Goal: Information Seeking & Learning: Learn about a topic

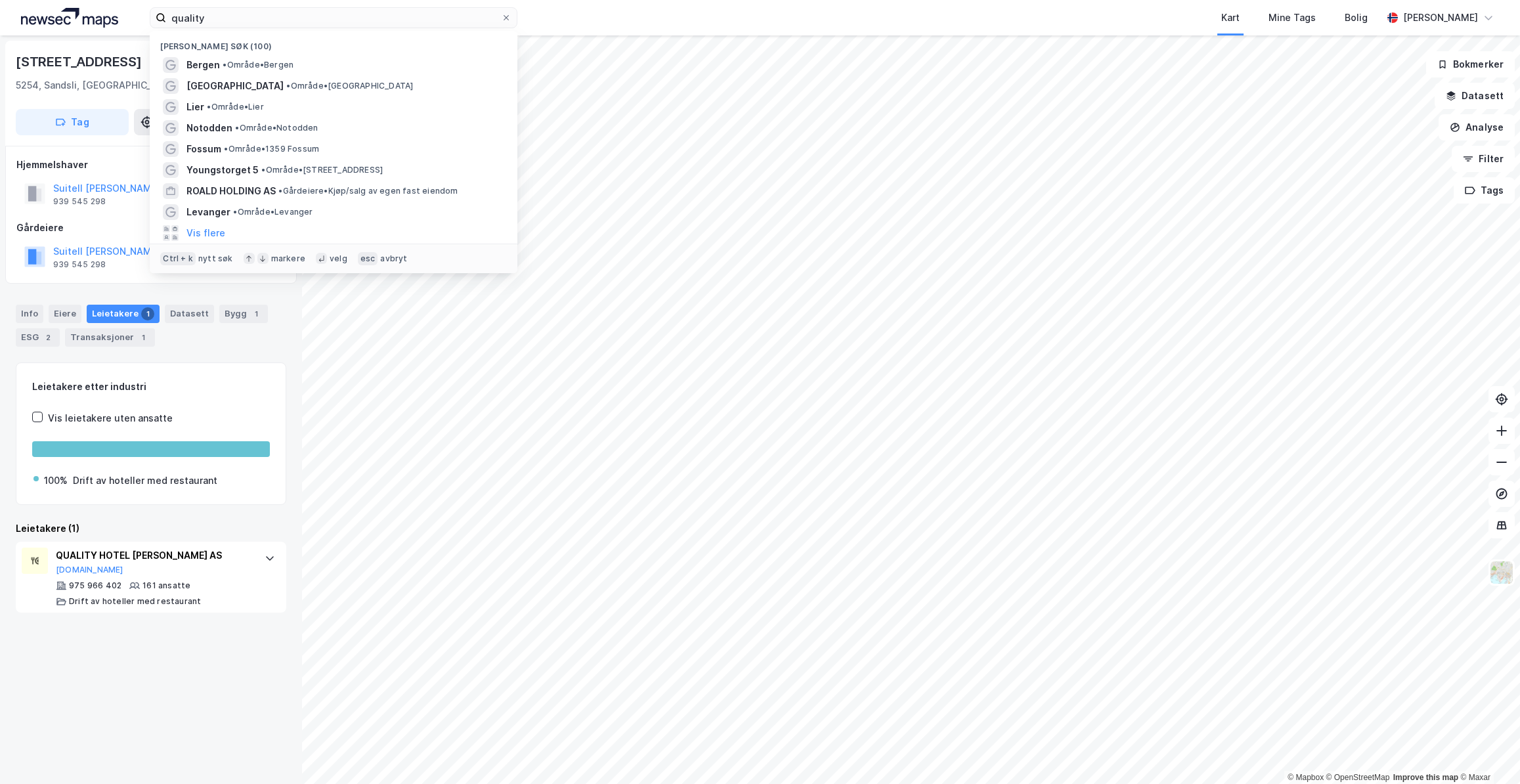
click at [468, 11] on input "quality" at bounding box center [334, 18] width 335 height 20
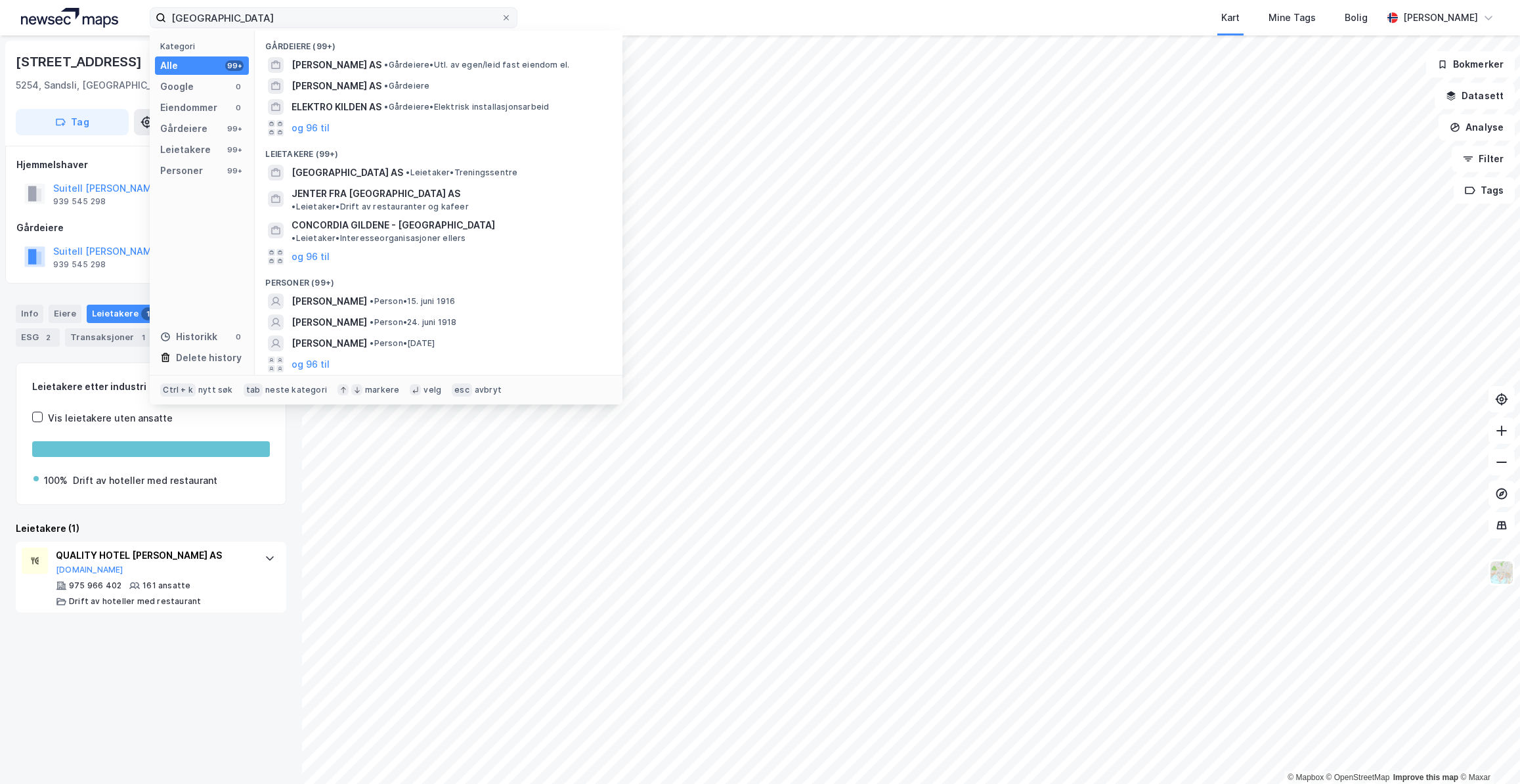
drag, startPoint x: 293, startPoint y: 28, endPoint x: 241, endPoint y: 25, distance: 52.1
click at [241, 25] on label "[GEOGRAPHIC_DATA]" at bounding box center [333, 17] width 368 height 21
click at [241, 25] on input "[GEOGRAPHIC_DATA]" at bounding box center [334, 18] width 335 height 20
drag, startPoint x: 200, startPoint y: 18, endPoint x: 113, endPoint y: 19, distance: 87.0
click at [114, 19] on div "kilden senter bergen Kategori Alle 99+ Google 0 Eiendommer 0 Gårdeiere 99+ Leie…" at bounding box center [760, 18] width 1520 height 36
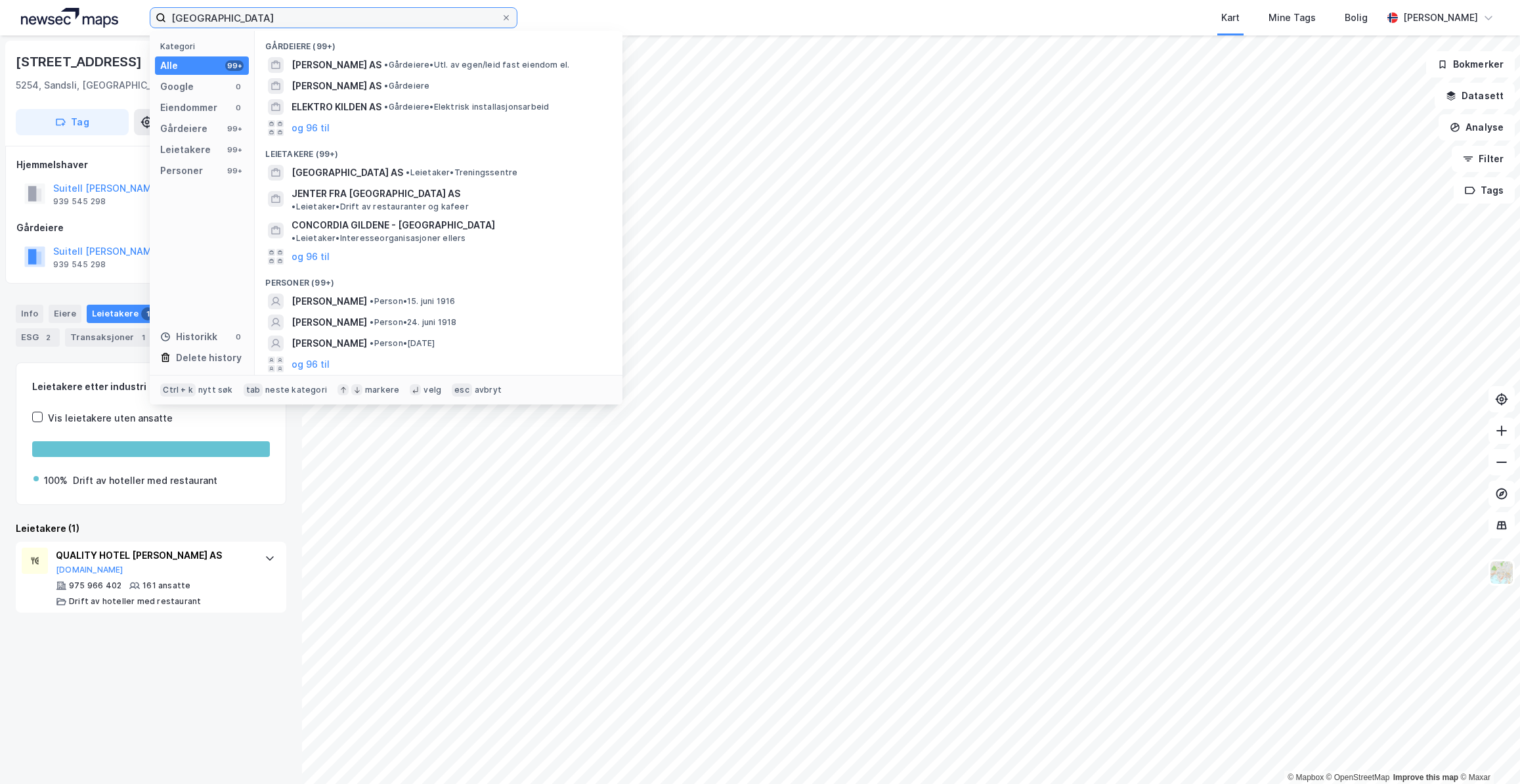
click at [340, 18] on input "[GEOGRAPHIC_DATA]" at bounding box center [334, 18] width 335 height 20
drag, startPoint x: 340, startPoint y: 18, endPoint x: 238, endPoint y: 18, distance: 102.0
click at [238, 18] on input "[GEOGRAPHIC_DATA]" at bounding box center [334, 18] width 335 height 20
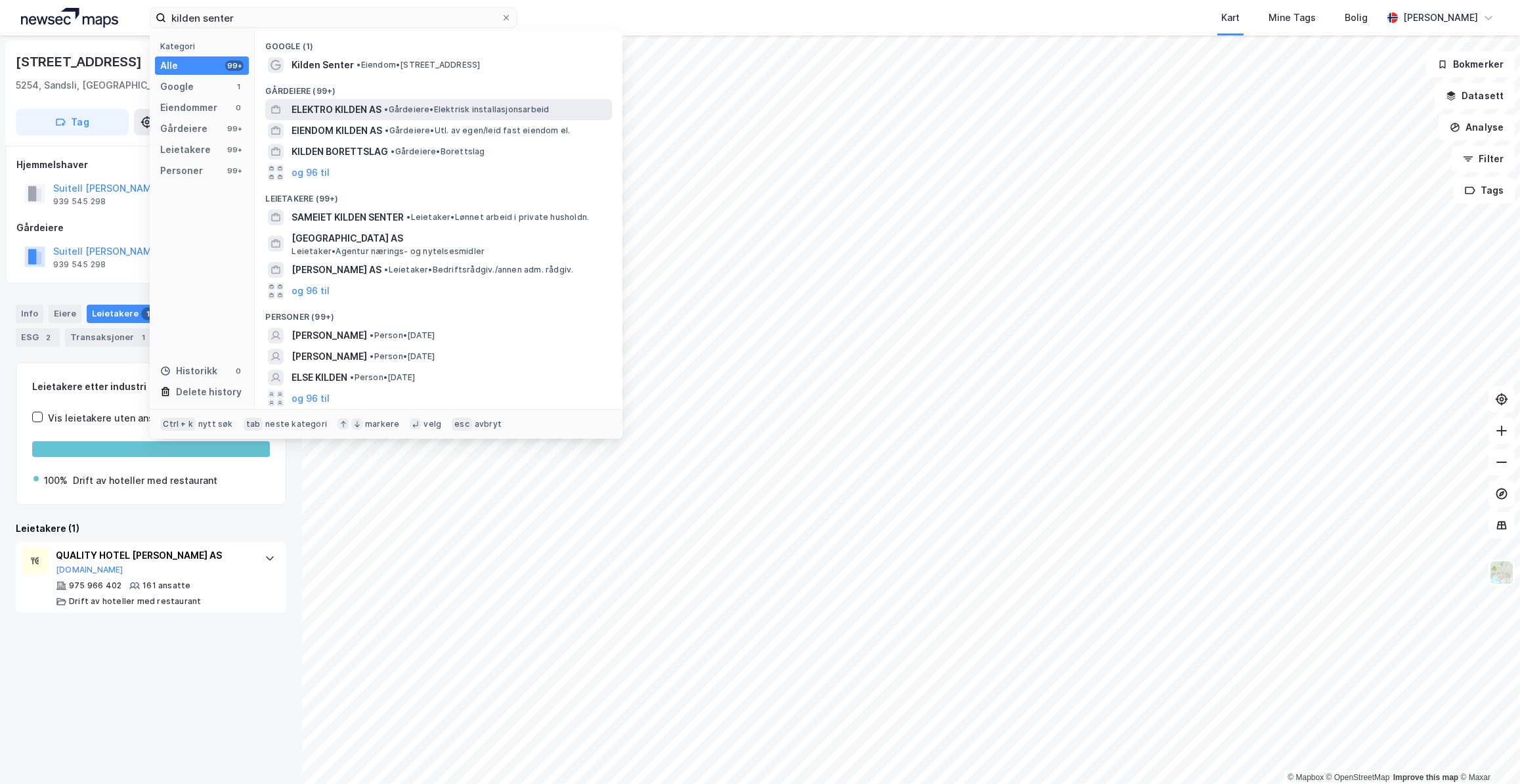
click at [347, 113] on span "ELEKTRO KILDEN AS" at bounding box center [337, 110] width 90 height 16
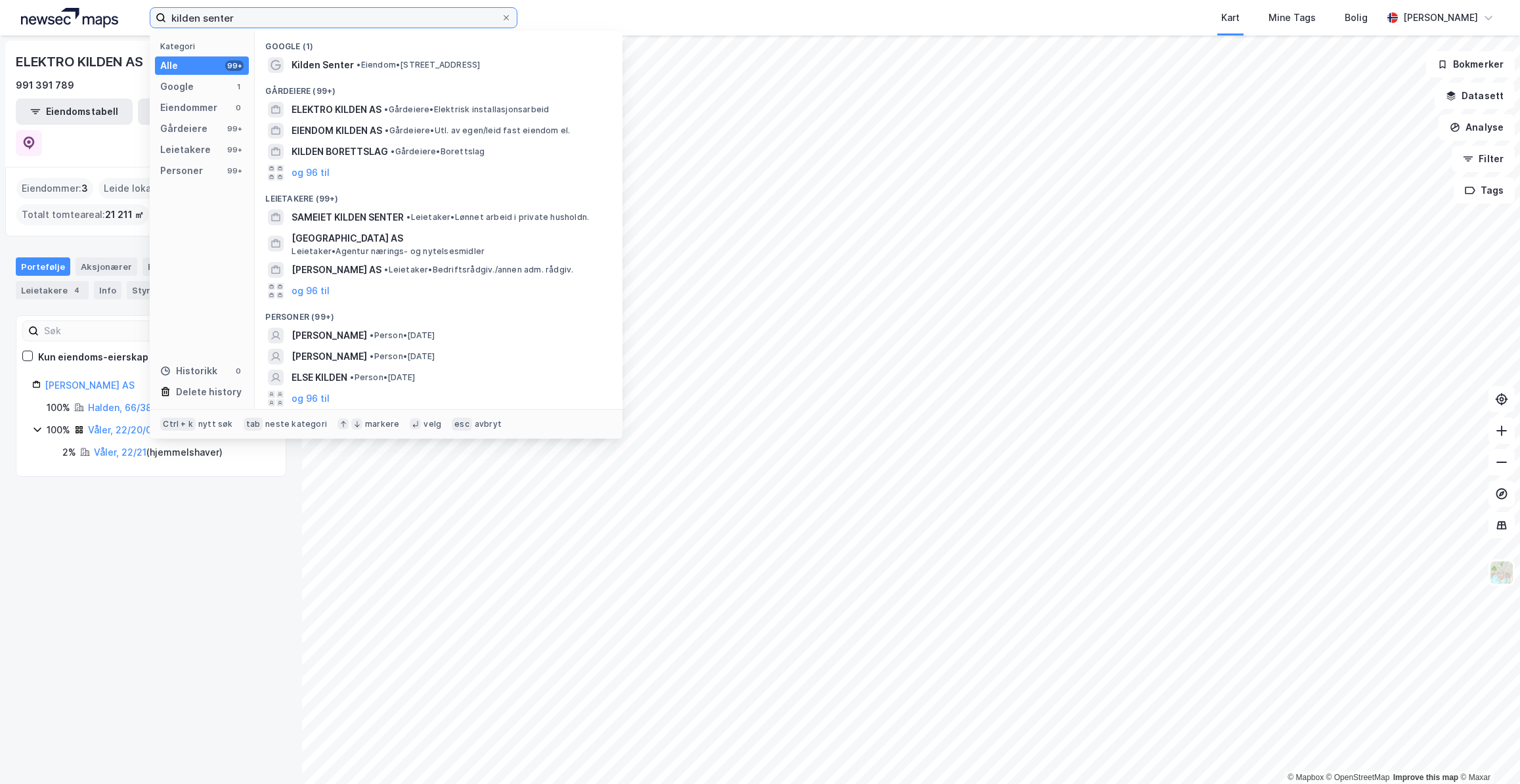
click at [266, 20] on input "kilden senter" at bounding box center [334, 18] width 335 height 20
click at [365, 131] on span "EIENDOM KILDEN AS" at bounding box center [337, 131] width 91 height 16
click at [267, 9] on input "kilden senter" at bounding box center [334, 18] width 335 height 20
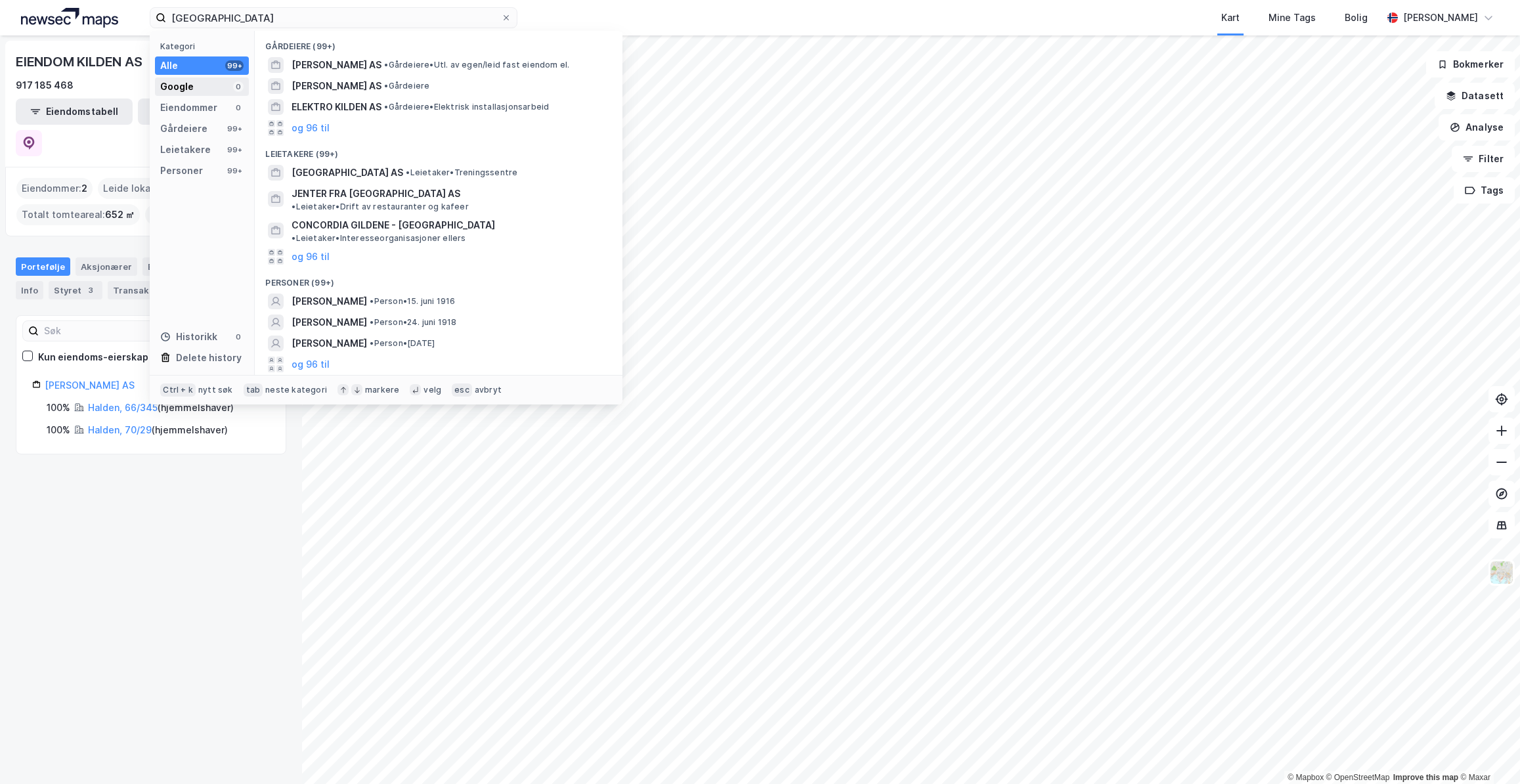
click at [205, 88] on div "Google 0" at bounding box center [201, 87] width 94 height 18
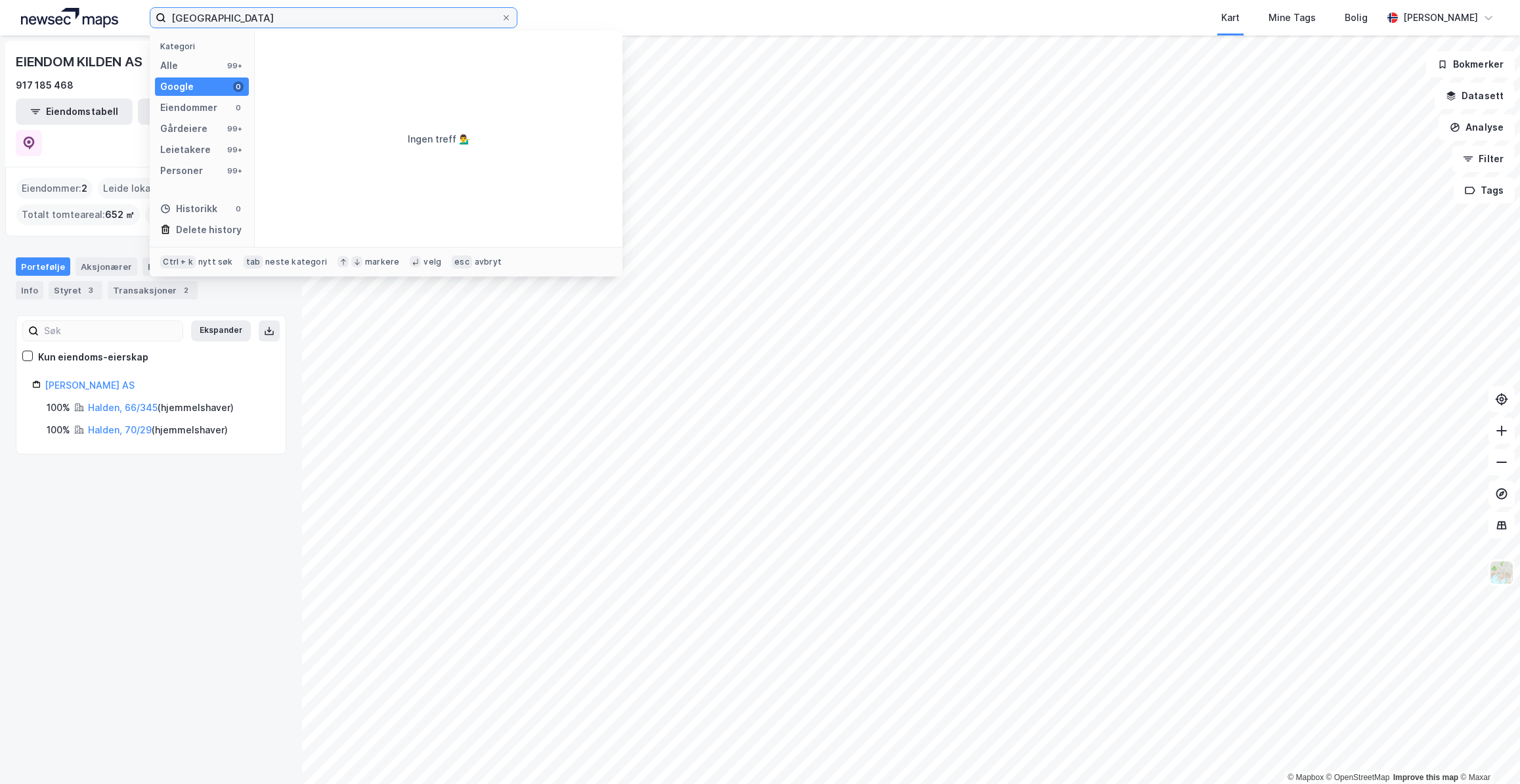
click at [307, 14] on input "kilden senter bergen" at bounding box center [334, 18] width 335 height 20
type input "kilden senter"
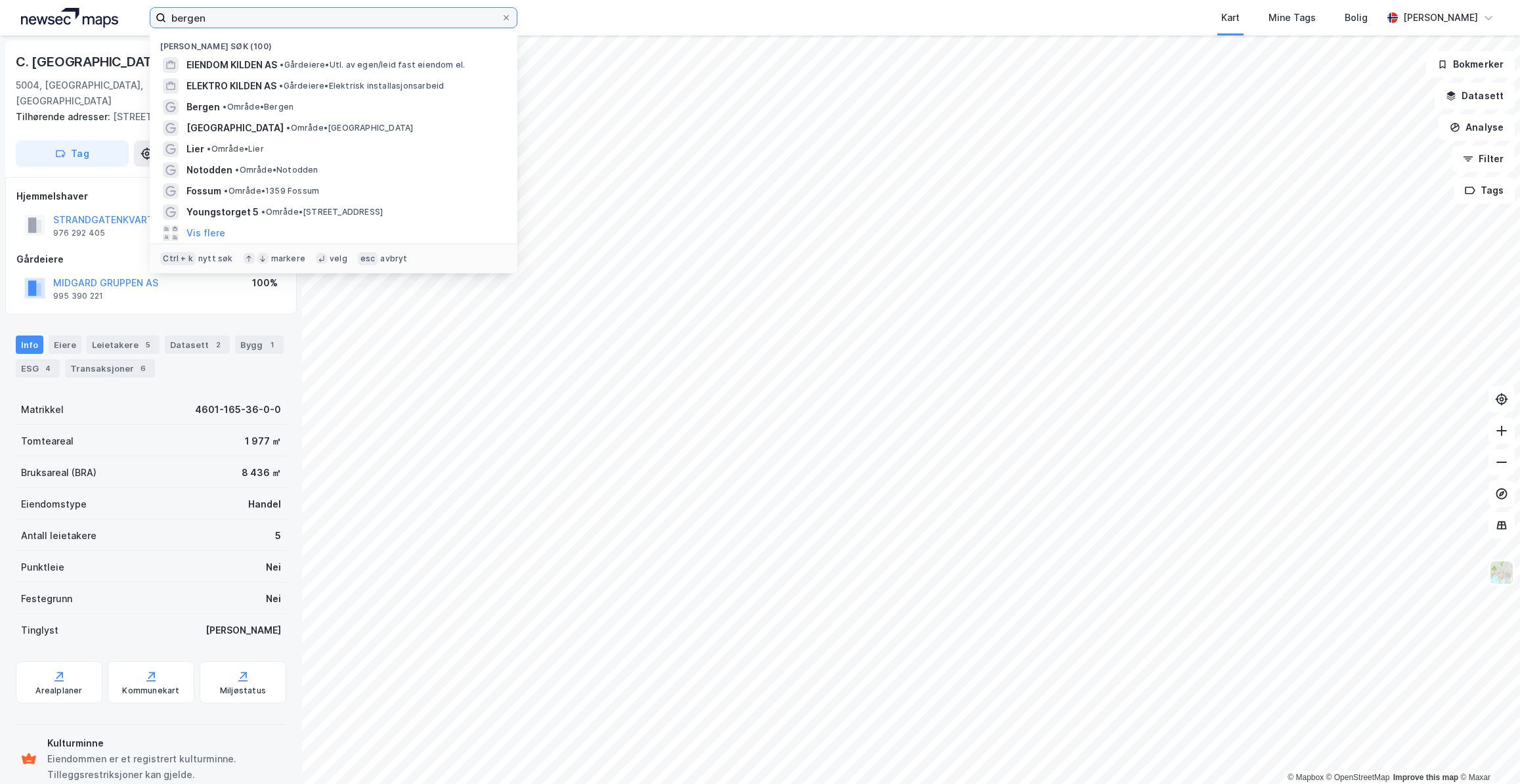
drag, startPoint x: 230, startPoint y: 23, endPoint x: -47, endPoint y: 0, distance: 278.0
click at [0, 0] on html "bergen Nylige søk (100) EIENDOM KILDEN AS • Gårdeiere • Utl. av egen/leid fast …" at bounding box center [760, 392] width 1520 height 784
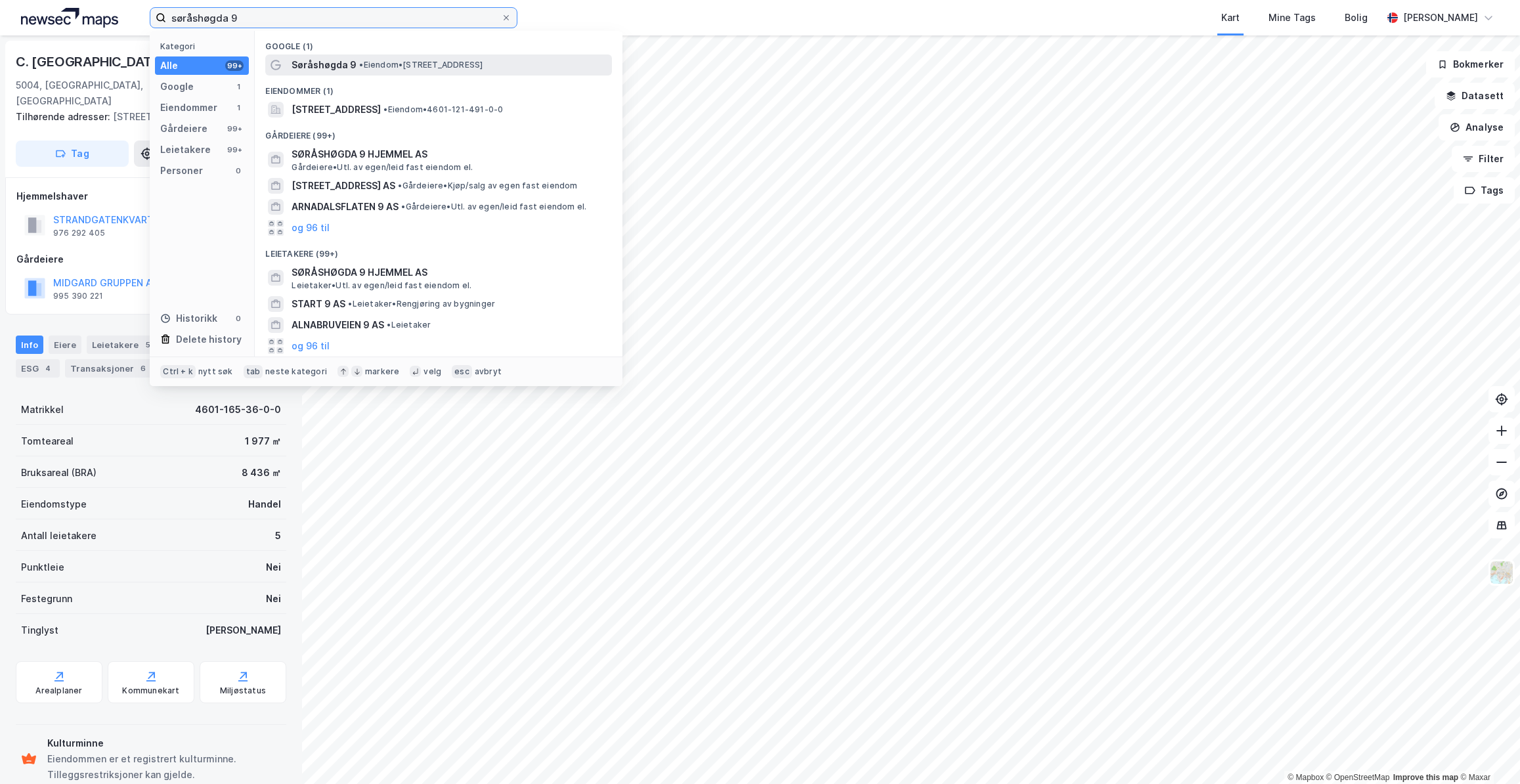
type input "søråshøgda 9"
click at [355, 61] on div "Søråshøgda 9 • Eiendom • [STREET_ADDRESS]" at bounding box center [451, 65] width 318 height 16
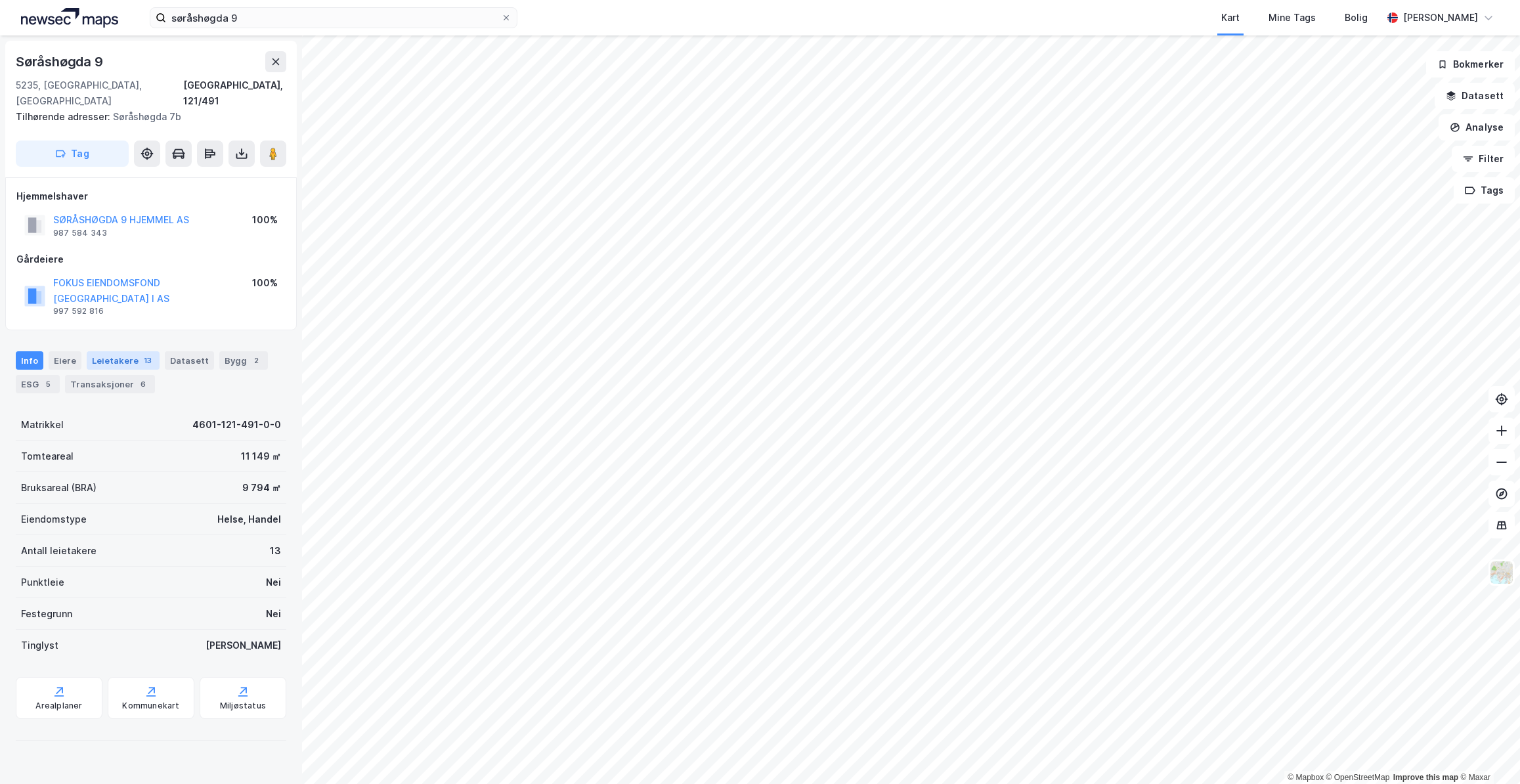
click at [148, 351] on div "Leietakere 13" at bounding box center [123, 360] width 73 height 18
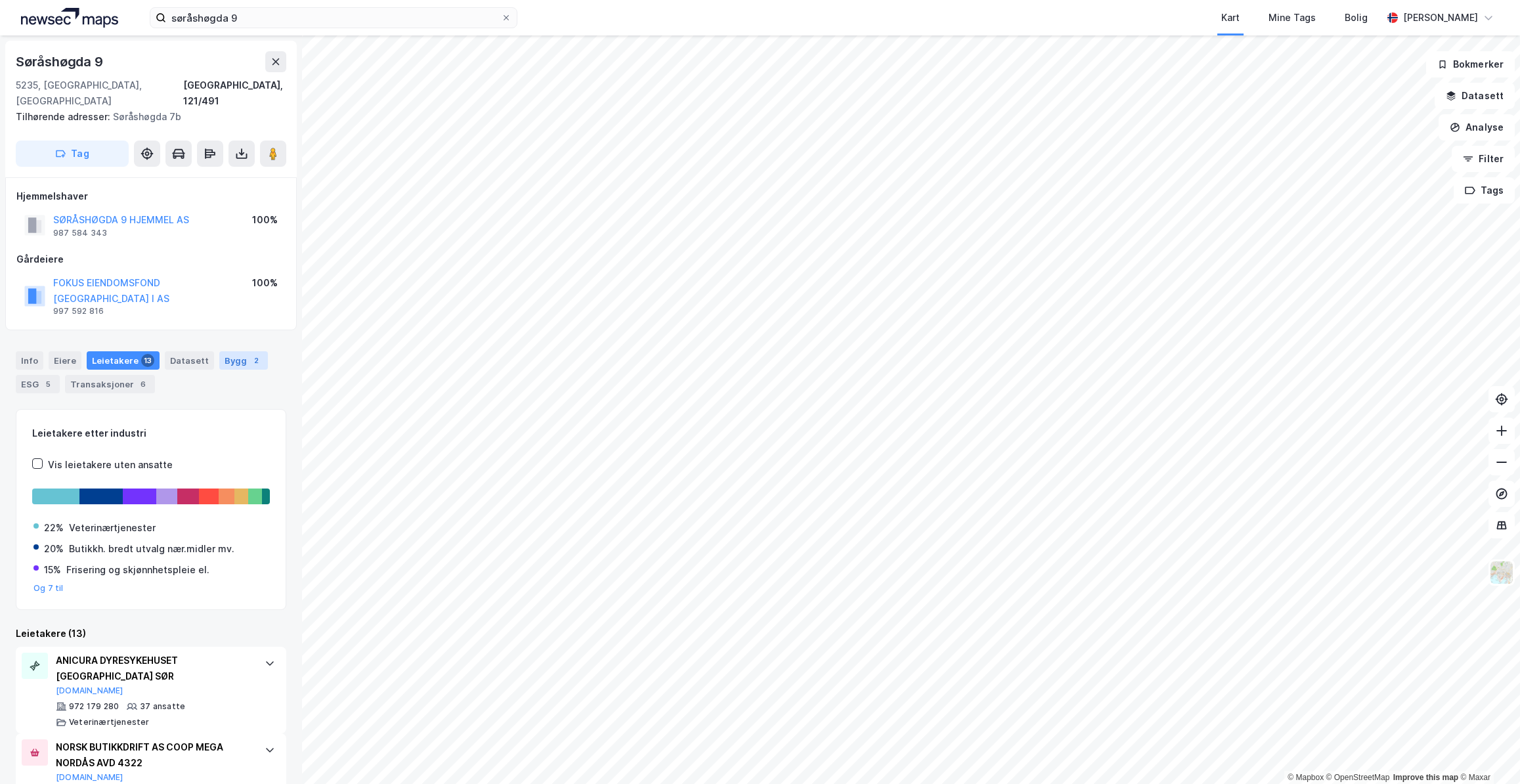
click at [249, 354] on div "2" at bounding box center [255, 360] width 13 height 13
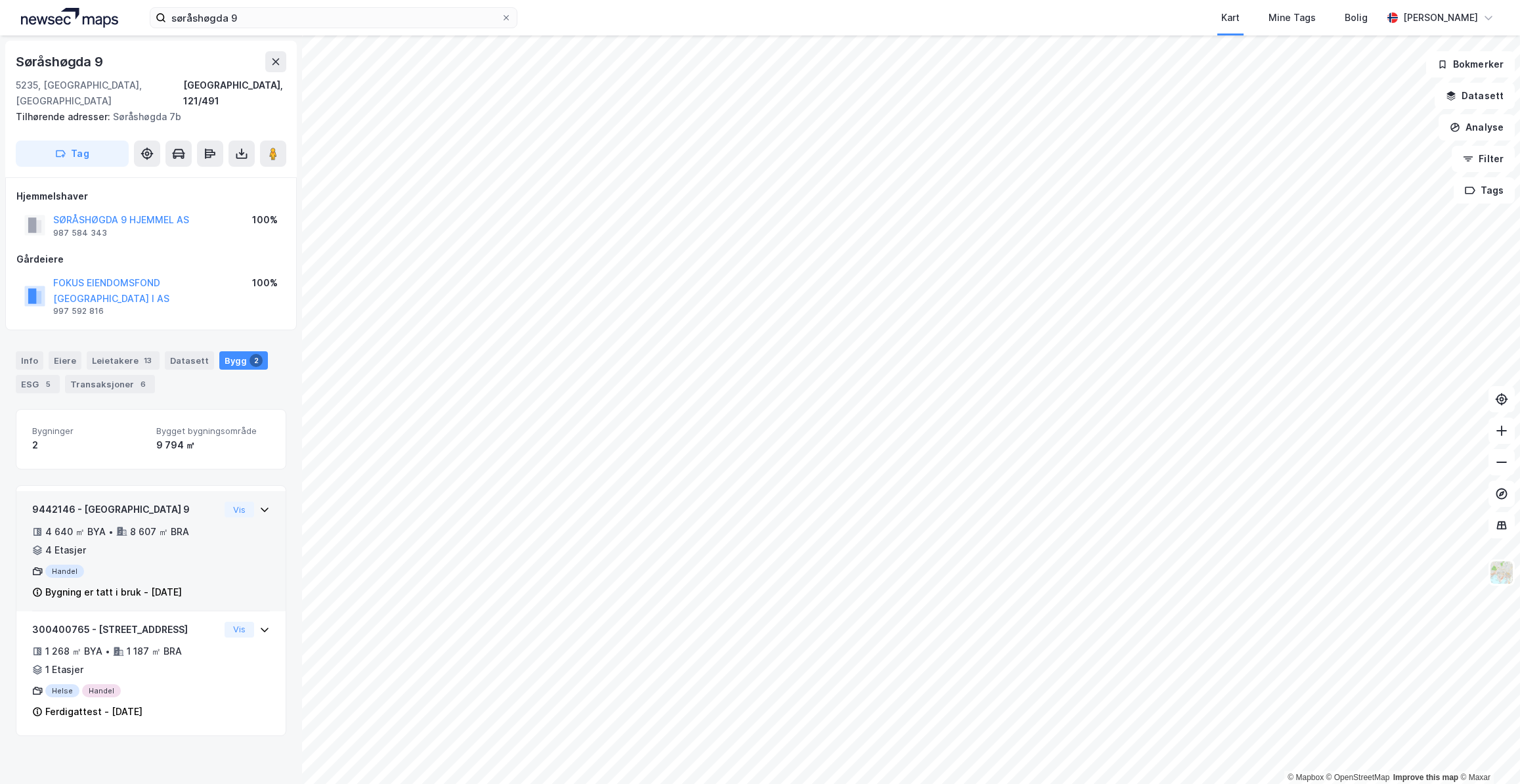
click at [212, 530] on div "9442146 - [GEOGRAPHIC_DATA] 9 4 640 ㎡ BYA • 8 607 ㎡ BRA • 4 Etasjer Handel Bygn…" at bounding box center [151, 556] width 238 height 110
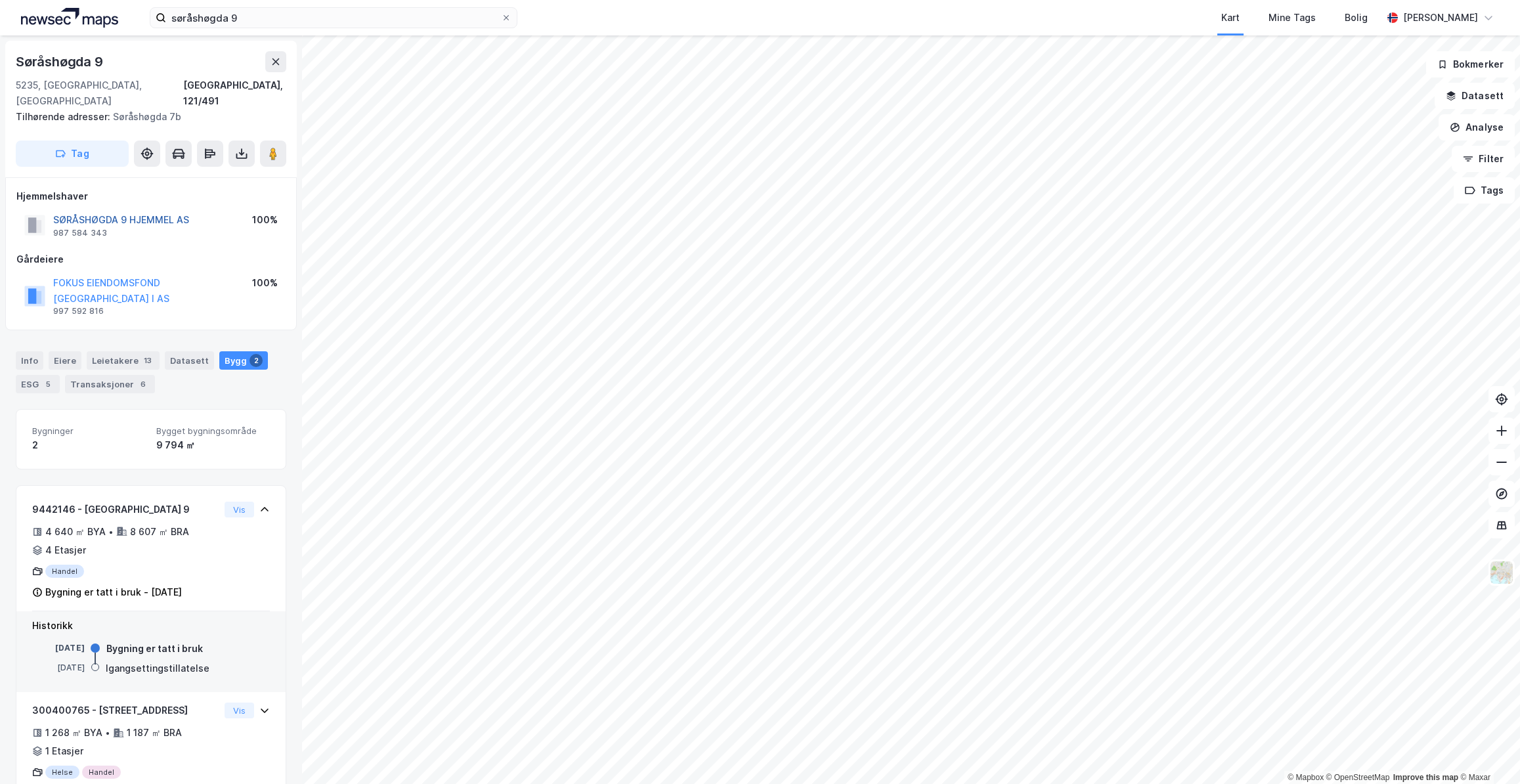
click at [0, 0] on button "SØRÅSHØGDA 9 HJEMMEL AS" at bounding box center [0, 0] width 0 height 0
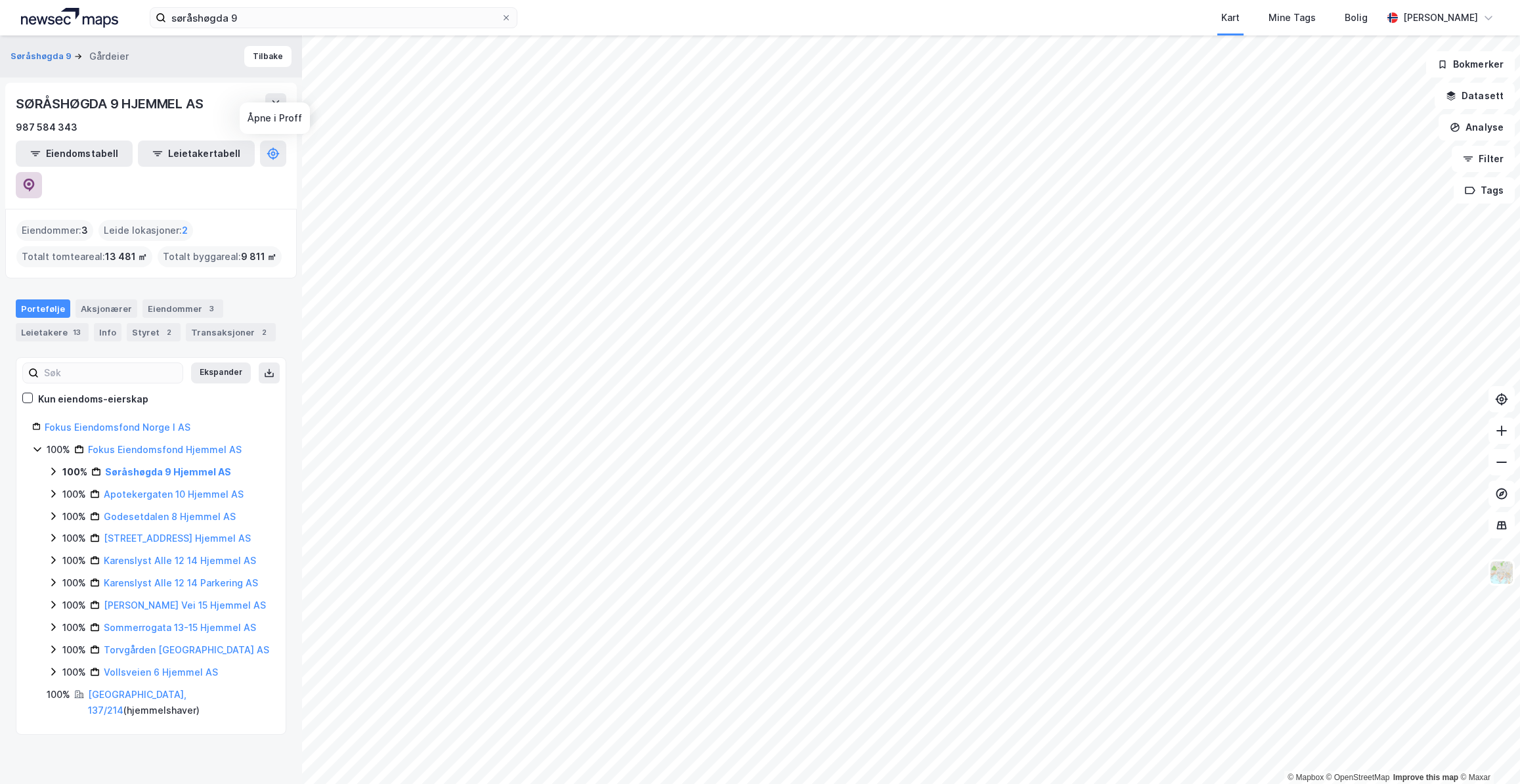
click at [35, 178] on icon at bounding box center [29, 184] width 11 height 13
